Goal: Task Accomplishment & Management: Use online tool/utility

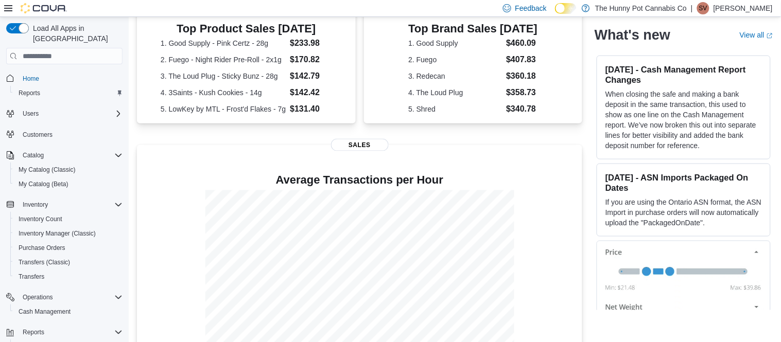
scroll to position [244, 0]
click at [68, 230] on span "Inventory Manager (Classic)" at bounding box center [57, 234] width 77 height 8
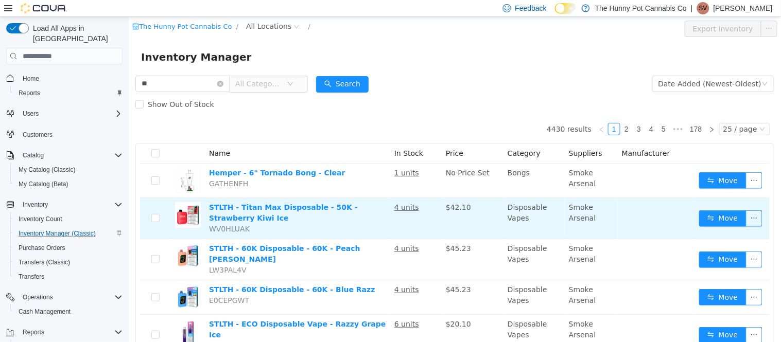
type input "*********"
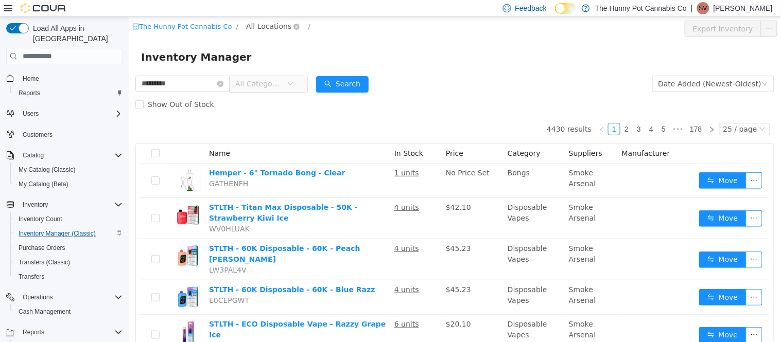
click at [266, 26] on span "All Locations" at bounding box center [268, 26] width 45 height 11
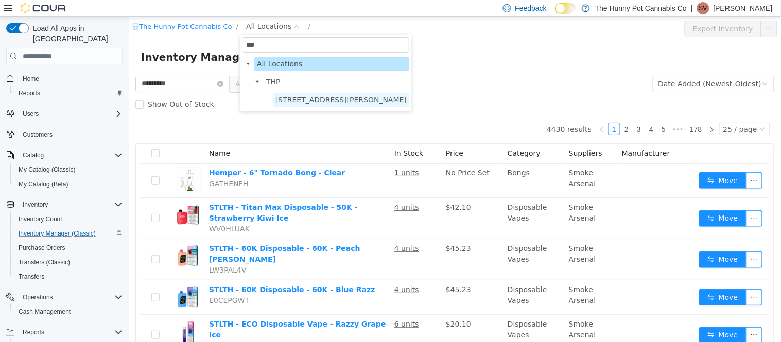
type input "***"
click at [301, 99] on span "[STREET_ADDRESS][PERSON_NAME]" at bounding box center [340, 100] width 131 height 8
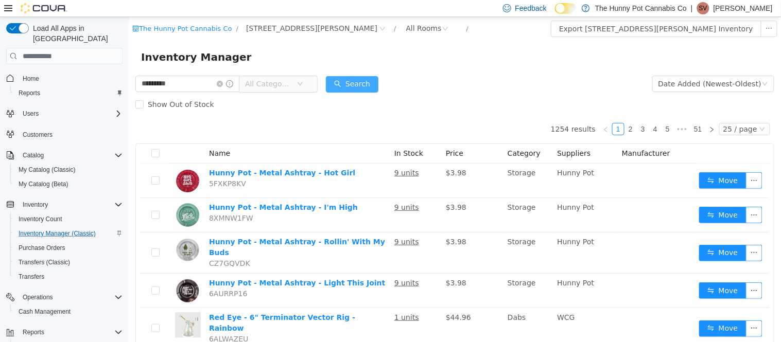
click at [378, 86] on button "Search" at bounding box center [351, 84] width 53 height 16
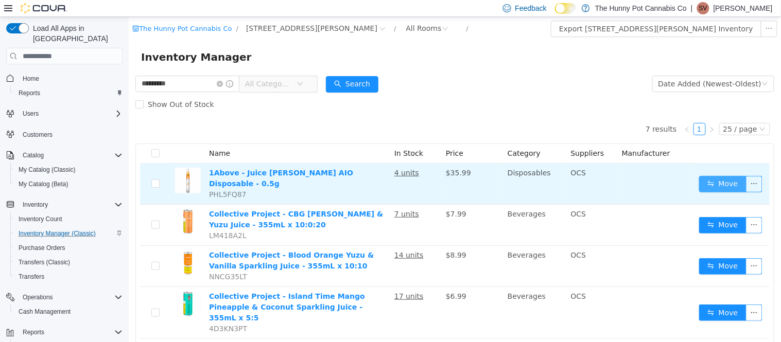
click at [724, 183] on button "Move" at bounding box center [722, 184] width 47 height 16
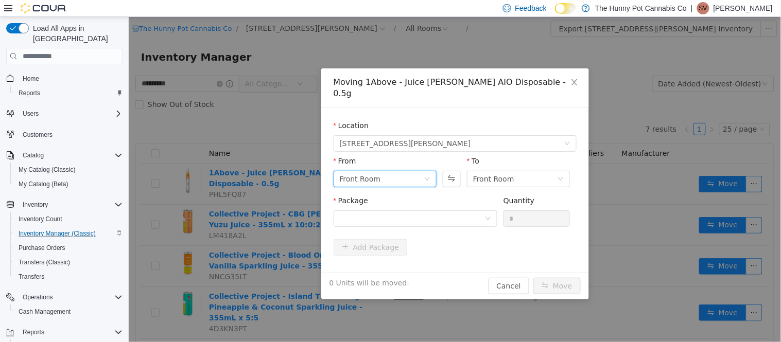
click at [423, 171] on div "Front Room" at bounding box center [381, 178] width 84 height 15
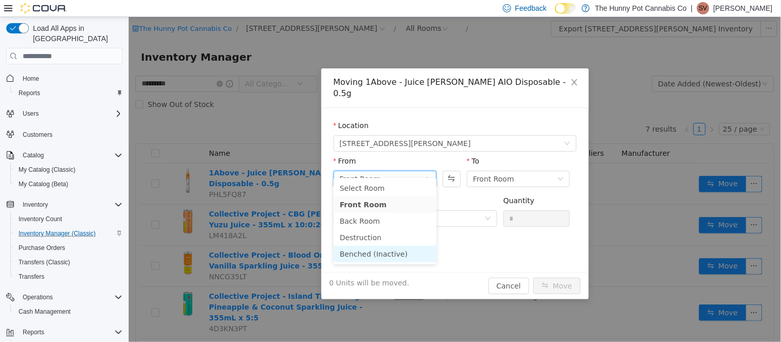
click at [383, 248] on li "Benched (Inactive)" at bounding box center [384, 254] width 103 height 16
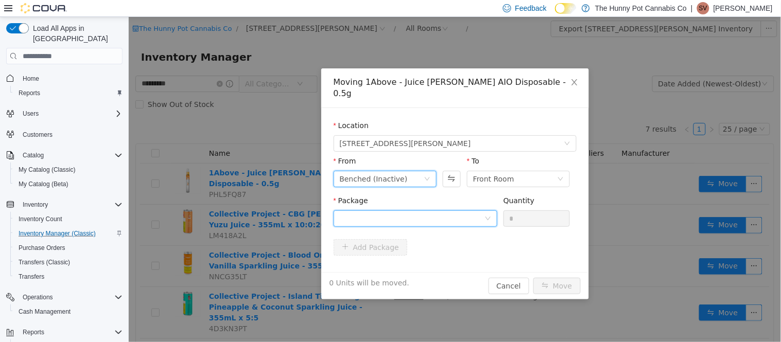
click at [427, 212] on div at bounding box center [411, 218] width 145 height 15
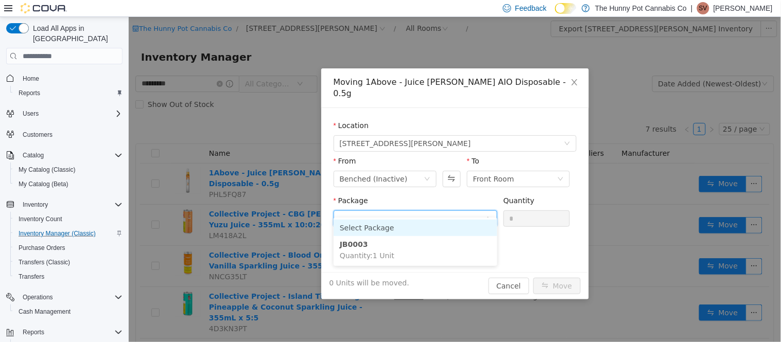
type input "*"
click at [543, 234] on form "Location [STREET_ADDRESS][PERSON_NAME] From Benched (Inactive) To Front Room Pa…" at bounding box center [454, 190] width 243 height 140
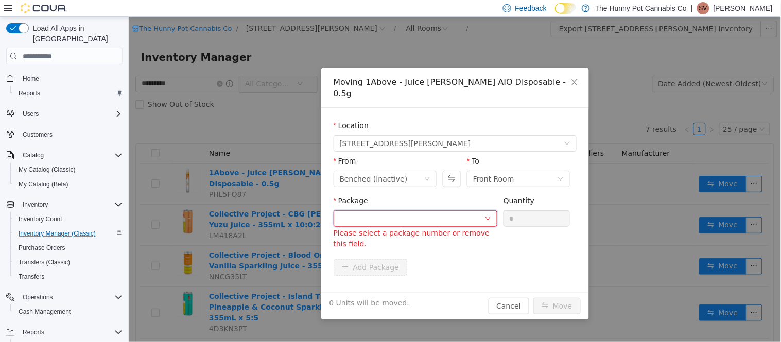
click at [481, 215] on div at bounding box center [411, 218] width 145 height 15
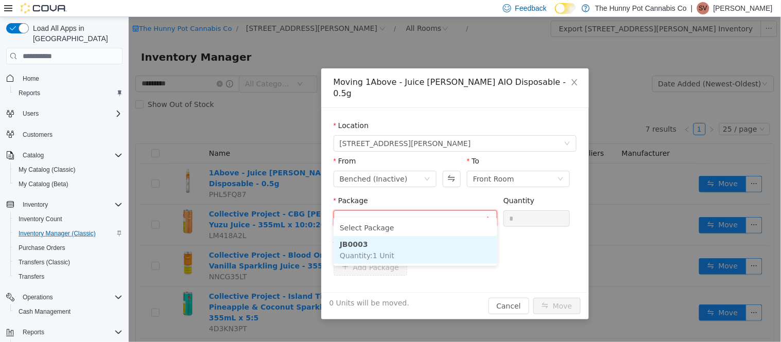
click at [424, 249] on li "JB0003 Quantity : 1 Unit" at bounding box center [415, 250] width 164 height 28
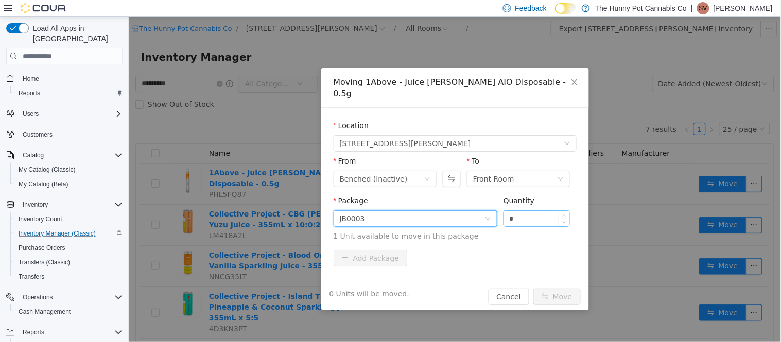
click at [526, 211] on input "*" at bounding box center [537, 218] width 66 height 15
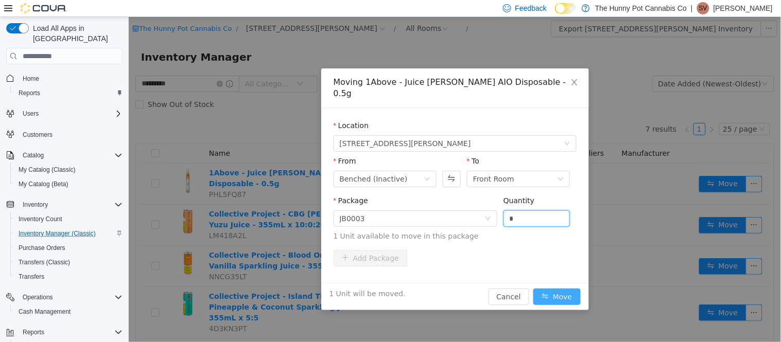
type input "*"
click at [547, 289] on button "Move" at bounding box center [556, 297] width 47 height 16
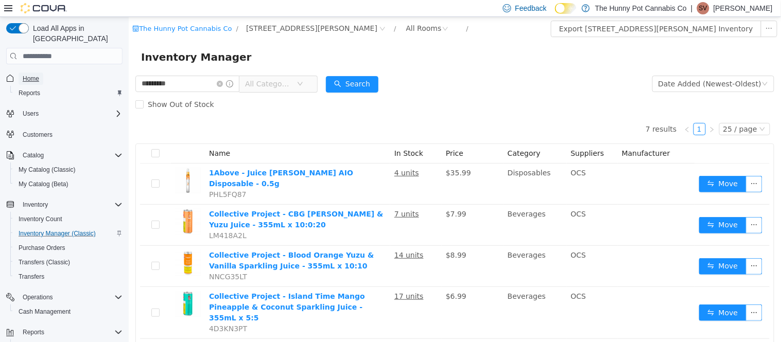
click at [35, 75] on span "Home" at bounding box center [31, 79] width 16 height 8
